Goal: Information Seeking & Learning: Check status

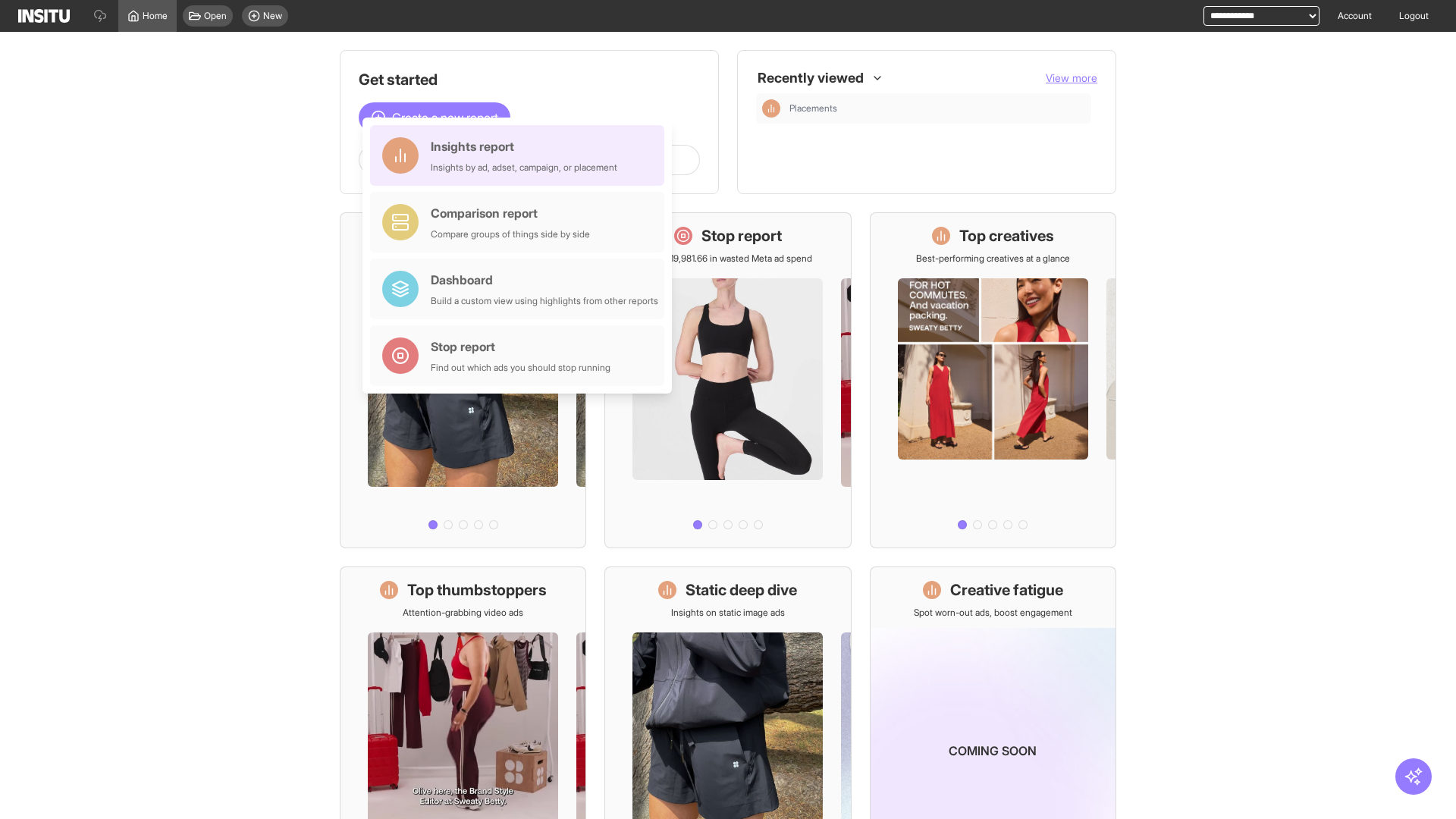
click at [521, 155] on div "Insights report Insights by ad, adset, campaign, or placement" at bounding box center [524, 155] width 187 height 37
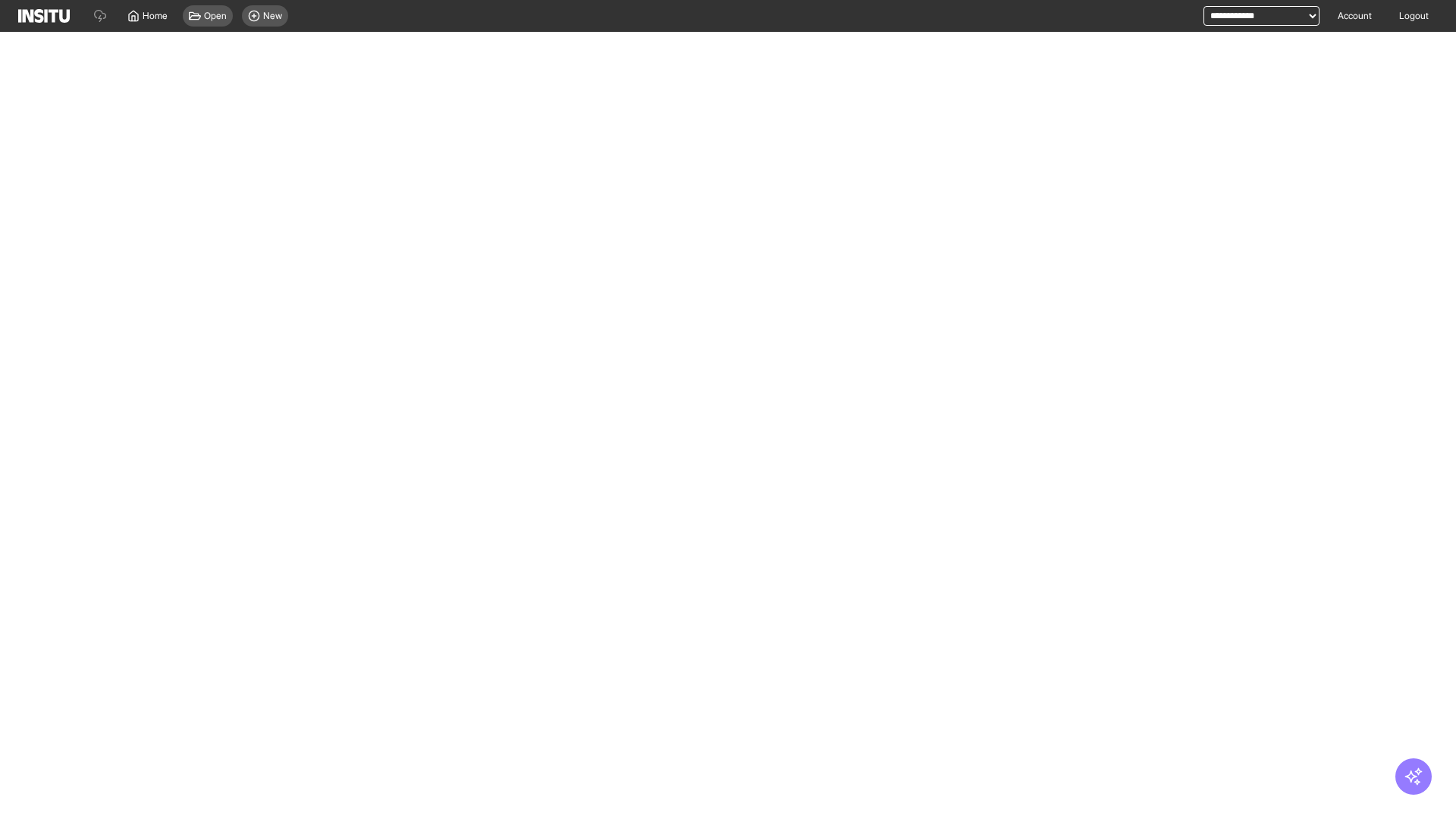
select select "**"
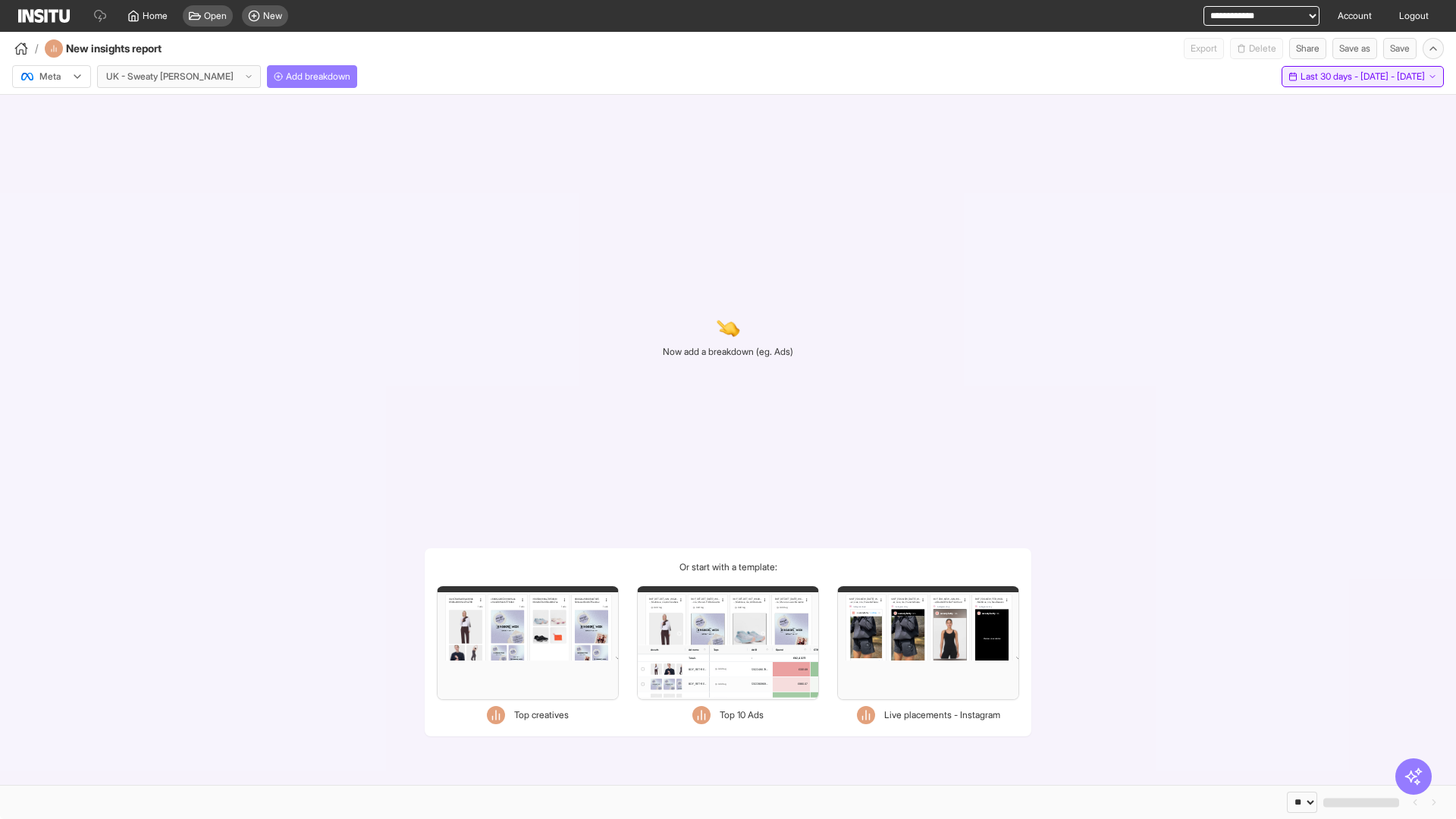
click at [1329, 77] on span "Last 30 days - [DATE] - [DATE]" at bounding box center [1363, 77] width 125 height 12
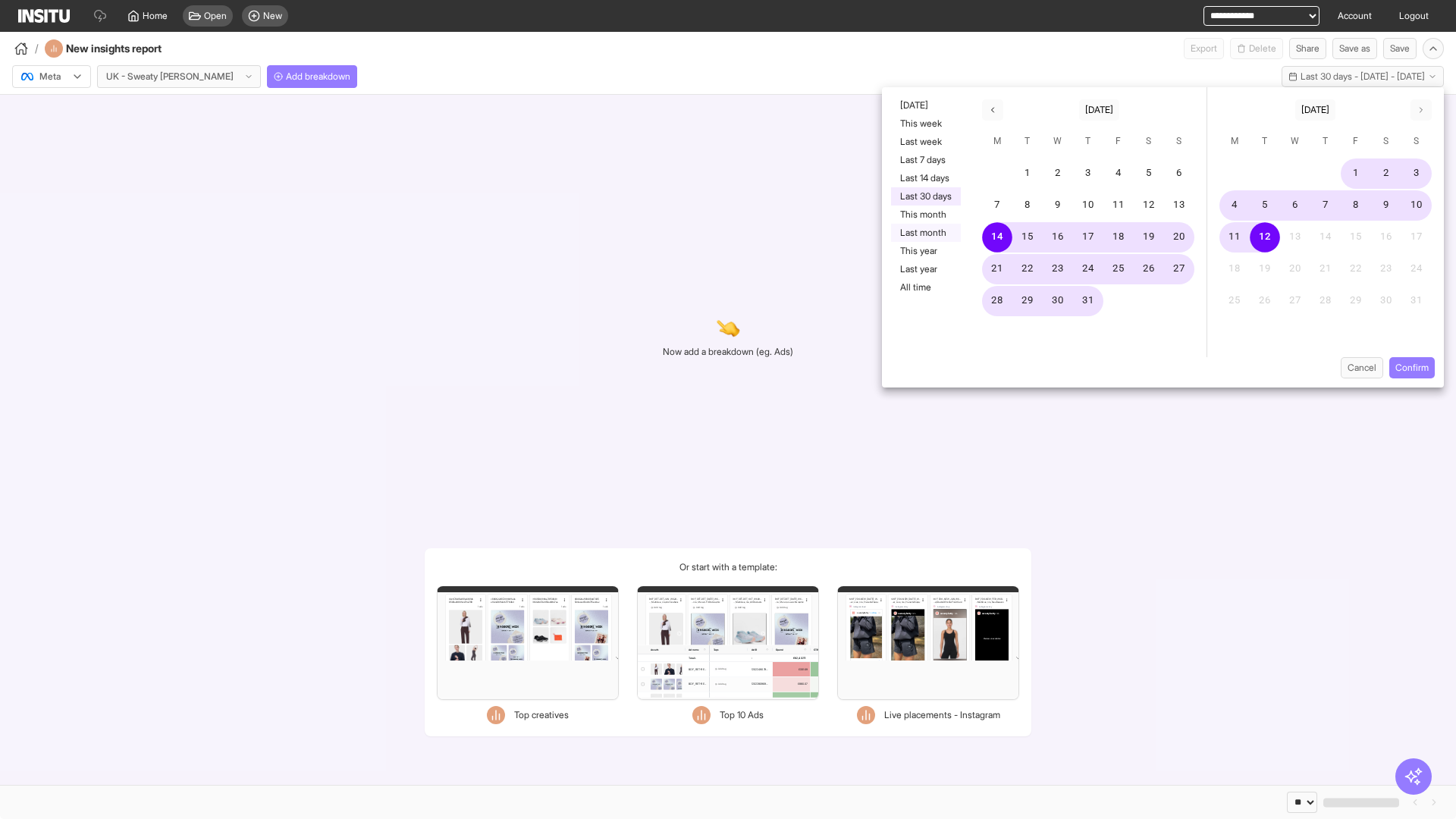
click at [925, 233] on button "Last month" at bounding box center [926, 232] width 70 height 18
